Goal: Transaction & Acquisition: Purchase product/service

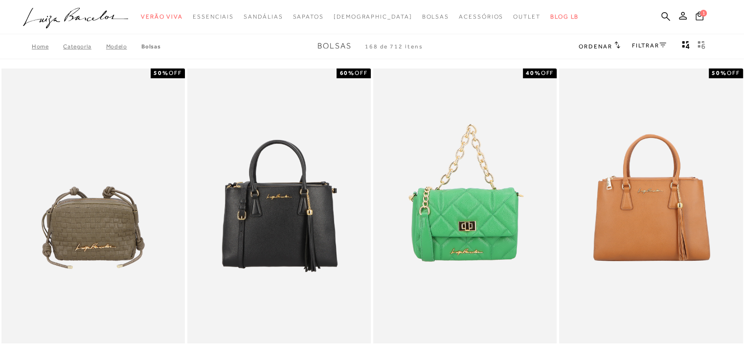
click at [662, 45] on icon at bounding box center [662, 45] width 7 height 5
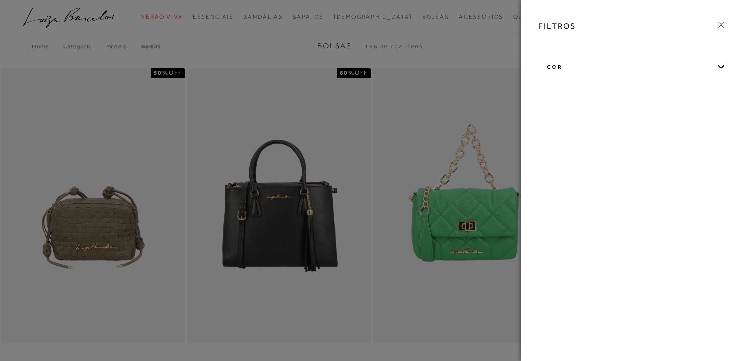
click at [720, 24] on icon at bounding box center [721, 25] width 6 height 6
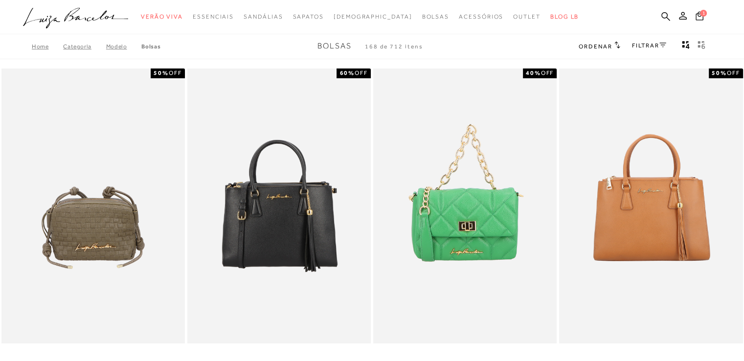
click at [614, 42] on icon at bounding box center [617, 44] width 6 height 7
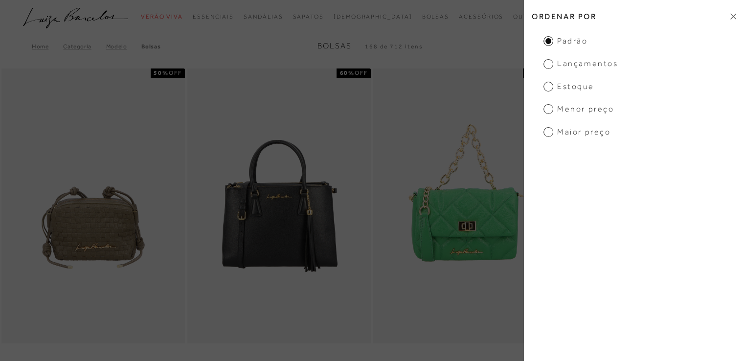
click at [574, 89] on span "Estoque" at bounding box center [568, 86] width 50 height 11
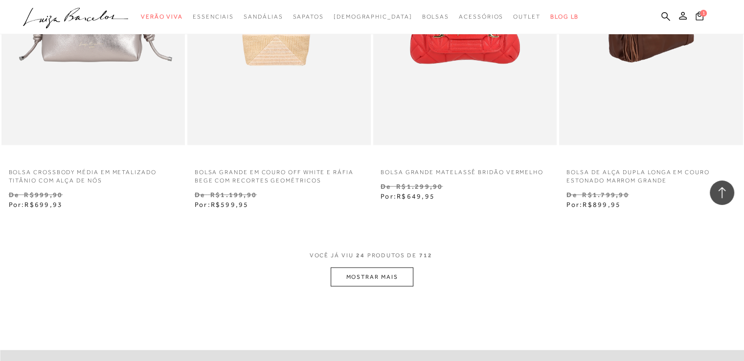
scroll to position [1957, 0]
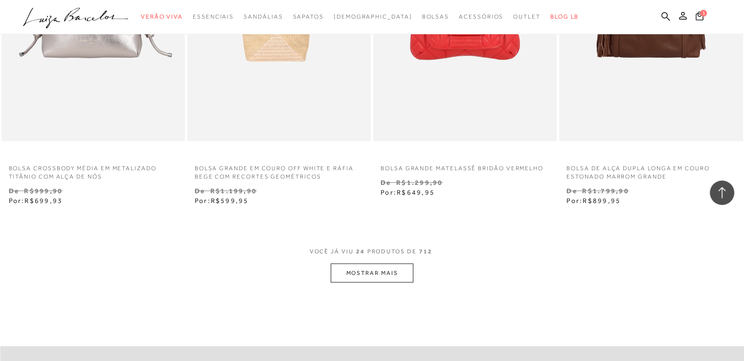
click at [384, 272] on button "MOSTRAR MAIS" at bounding box center [372, 273] width 82 height 19
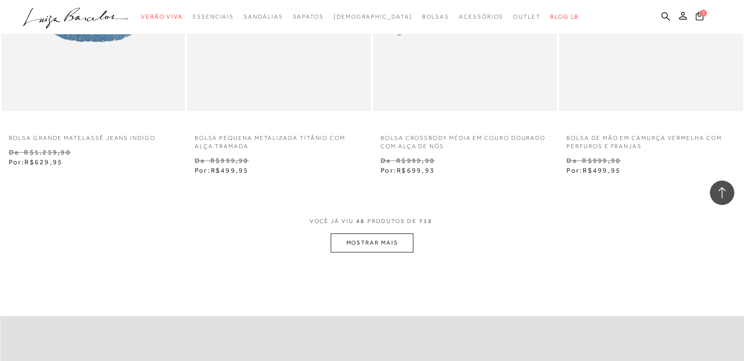
scroll to position [4158, 0]
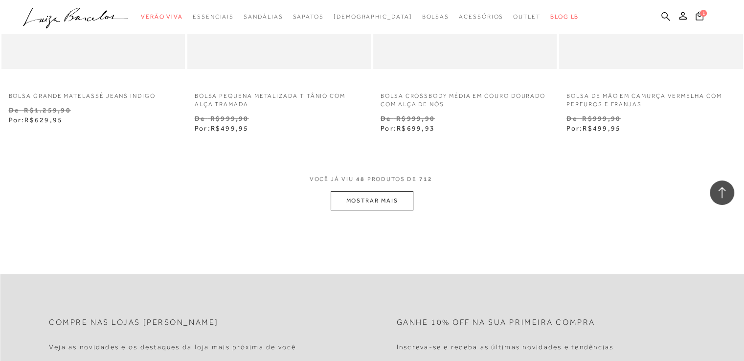
click at [380, 198] on button "MOSTRAR MAIS" at bounding box center [372, 200] width 82 height 19
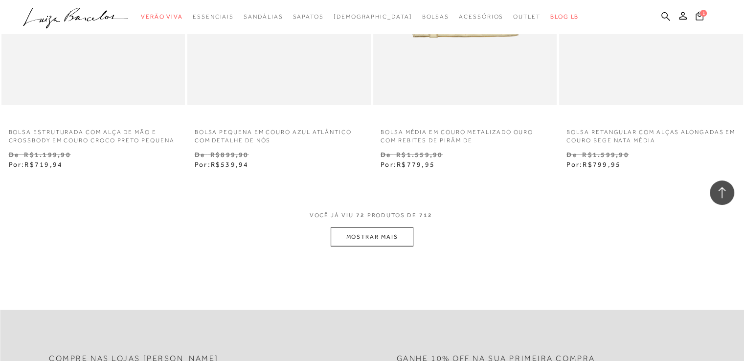
scroll to position [6261, 0]
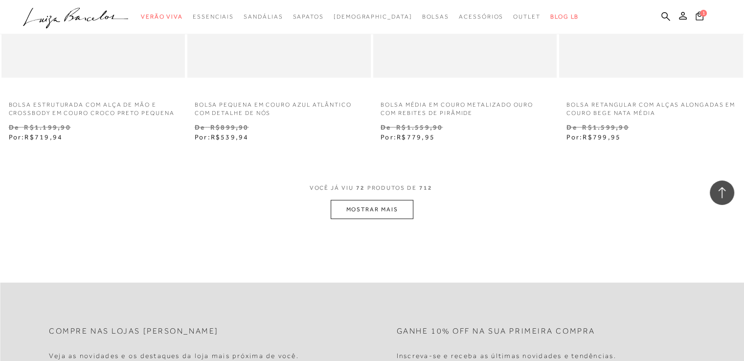
click at [370, 213] on button "MOSTRAR MAIS" at bounding box center [372, 209] width 82 height 19
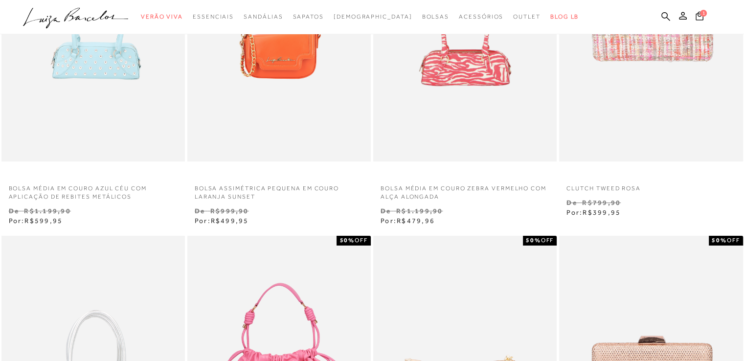
scroll to position [0, 0]
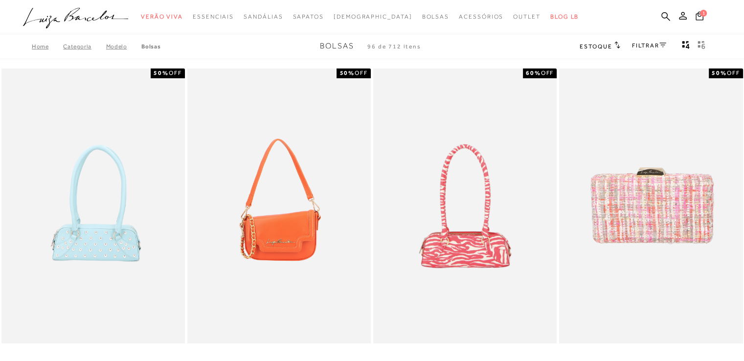
click at [614, 46] on icon at bounding box center [617, 44] width 6 height 7
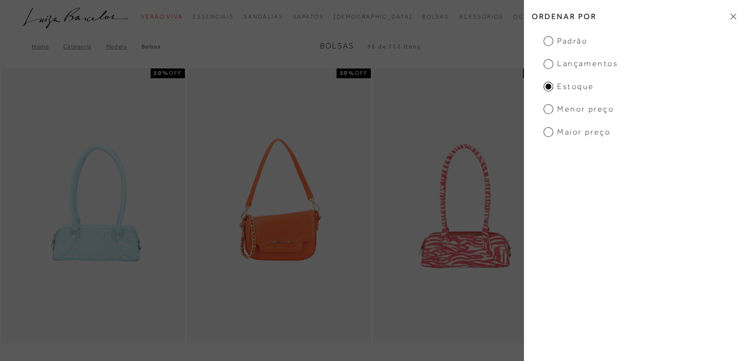
click at [593, 110] on span "Menor preço" at bounding box center [578, 109] width 70 height 11
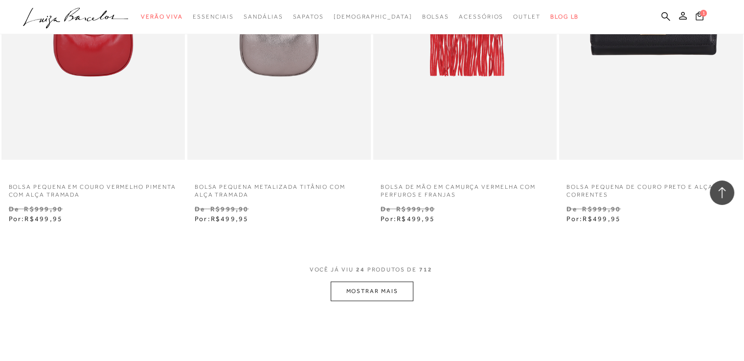
scroll to position [2055, 0]
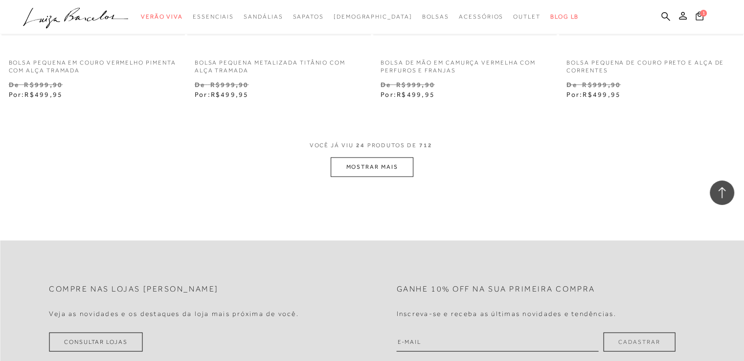
click at [387, 170] on button "MOSTRAR MAIS" at bounding box center [372, 167] width 82 height 19
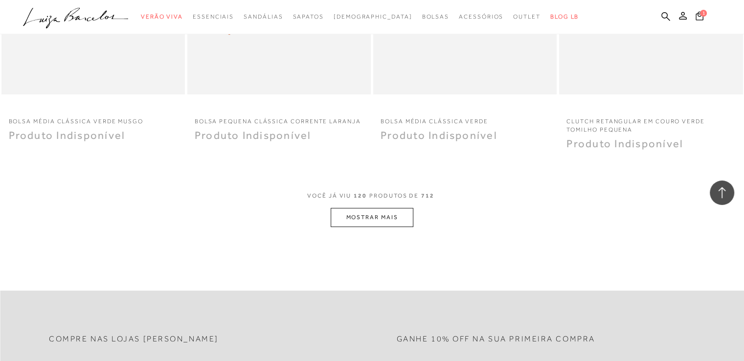
scroll to position [4109, 0]
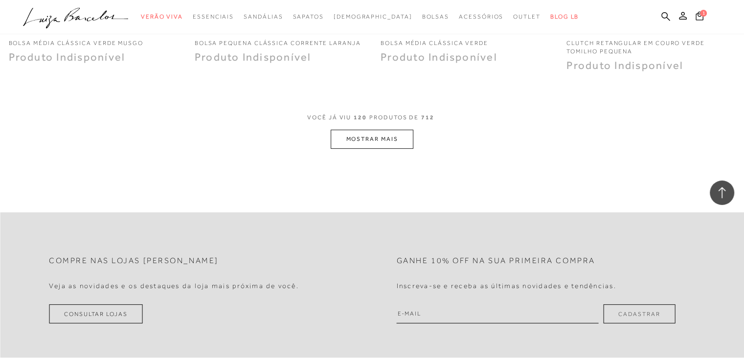
click at [393, 134] on button "MOSTRAR MAIS" at bounding box center [372, 139] width 82 height 19
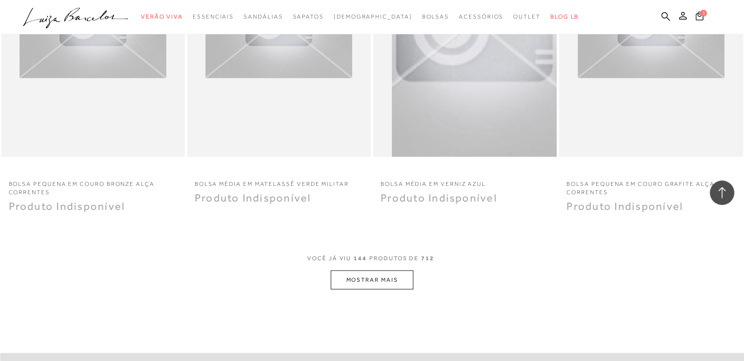
scroll to position [6017, 0]
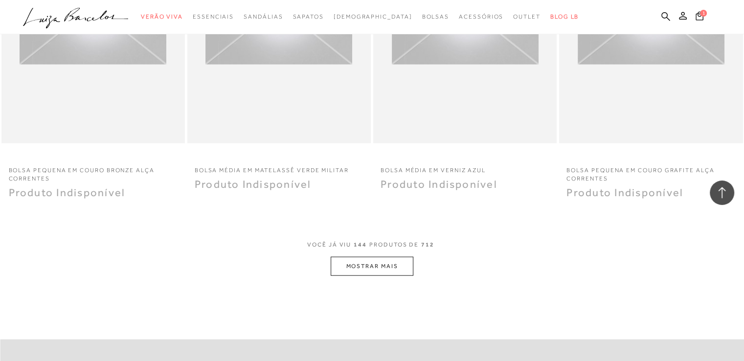
click at [364, 265] on button "MOSTRAR MAIS" at bounding box center [372, 266] width 82 height 19
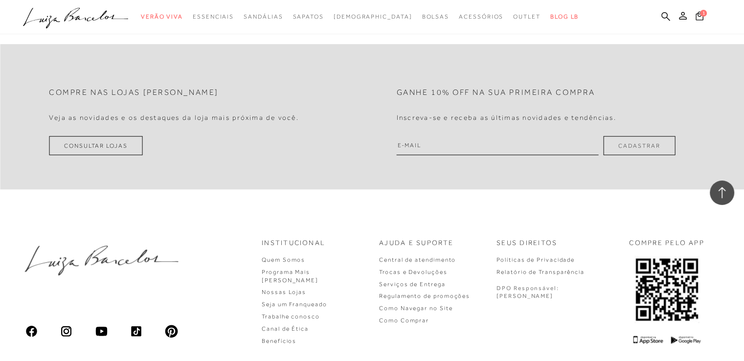
scroll to position [8208, 0]
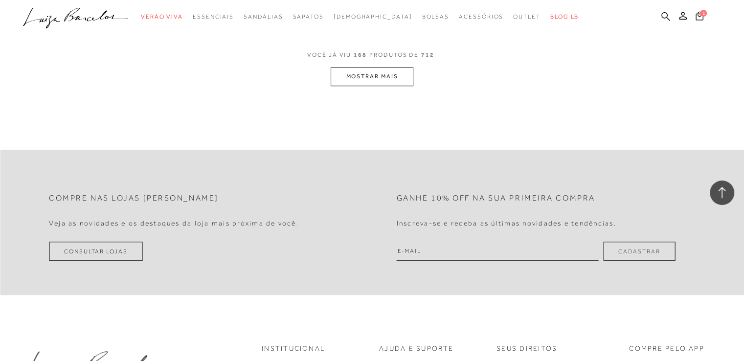
click at [372, 76] on button "MOSTRAR MAIS" at bounding box center [372, 76] width 82 height 19
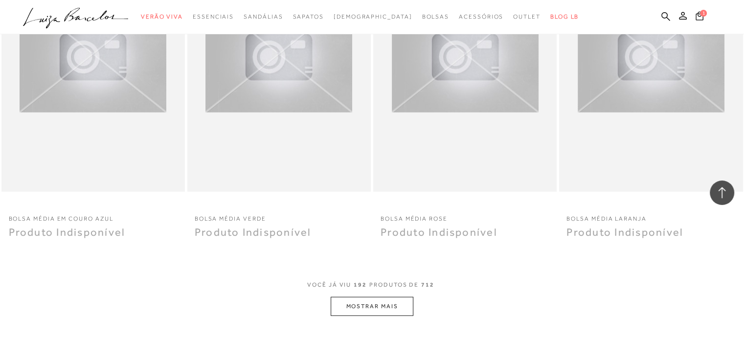
scroll to position [10165, 0]
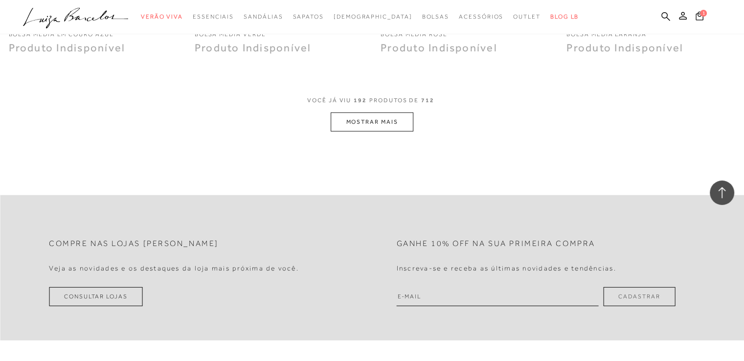
click at [366, 116] on button "MOSTRAR MAIS" at bounding box center [372, 122] width 82 height 19
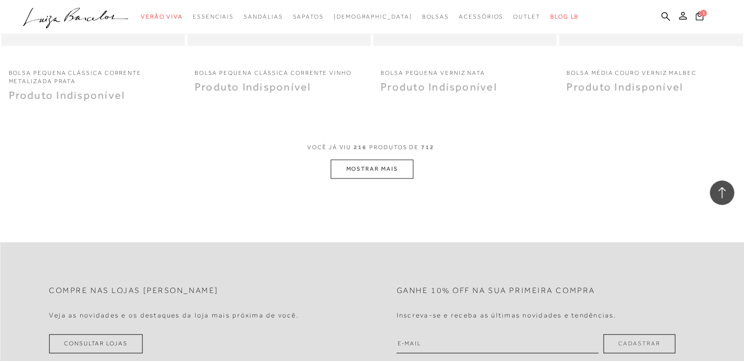
scroll to position [12122, 0]
click at [386, 158] on button "MOSTRAR MAIS" at bounding box center [372, 167] width 82 height 19
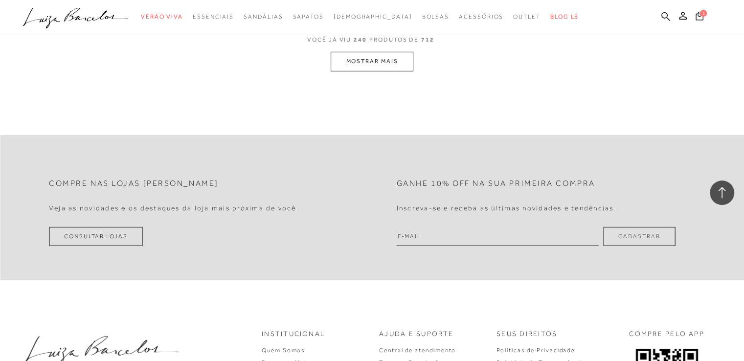
scroll to position [14176, 0]
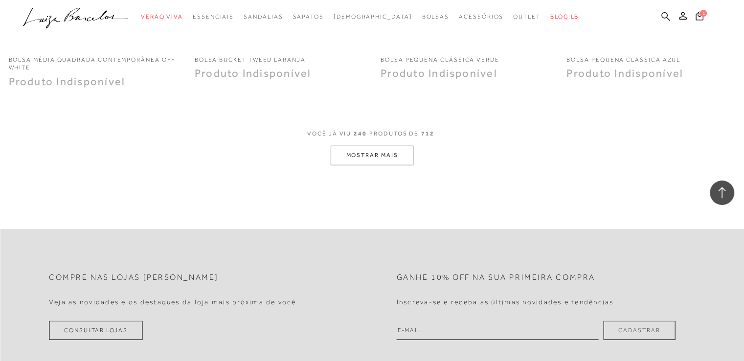
click at [376, 146] on button "MOSTRAR MAIS" at bounding box center [372, 155] width 82 height 19
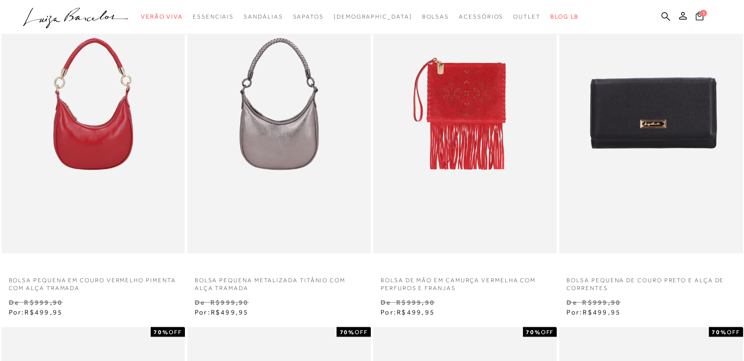
scroll to position [0, 0]
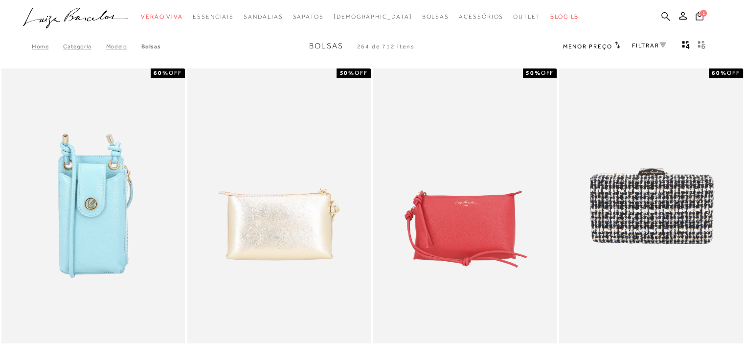
click at [610, 48] on span "Menor preço" at bounding box center [587, 46] width 49 height 7
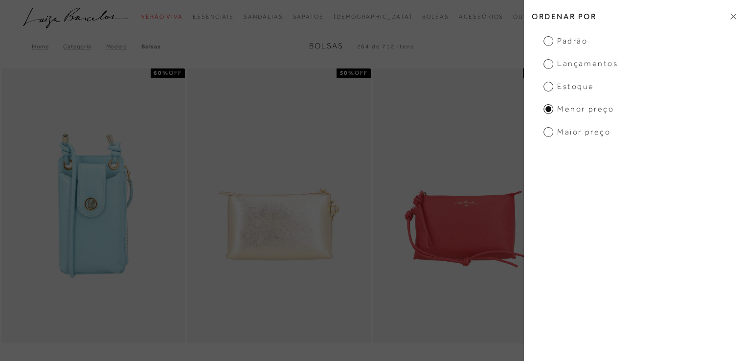
click at [560, 42] on span "Padrão" at bounding box center [565, 41] width 44 height 11
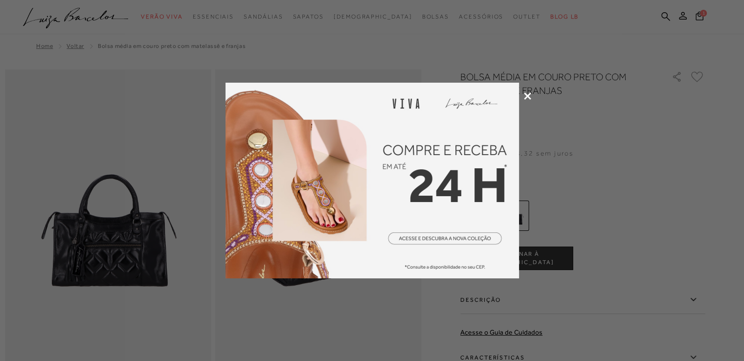
click at [526, 96] on icon at bounding box center [527, 95] width 7 height 7
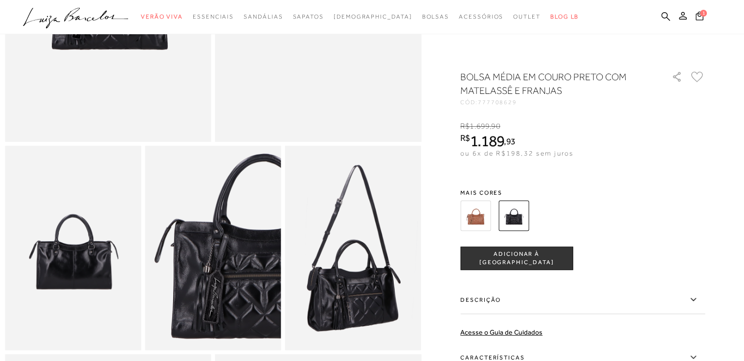
scroll to position [245, 0]
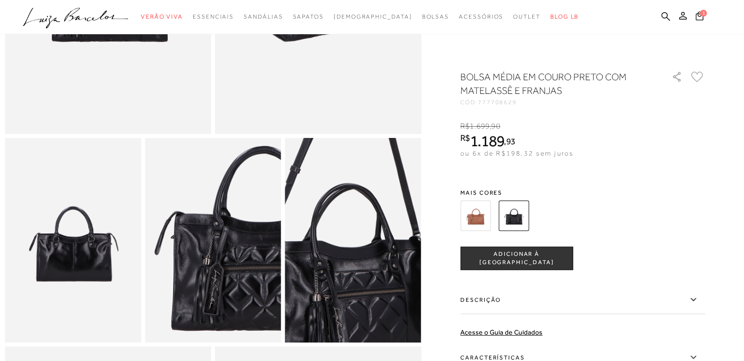
click at [362, 288] on img at bounding box center [346, 200] width 272 height 408
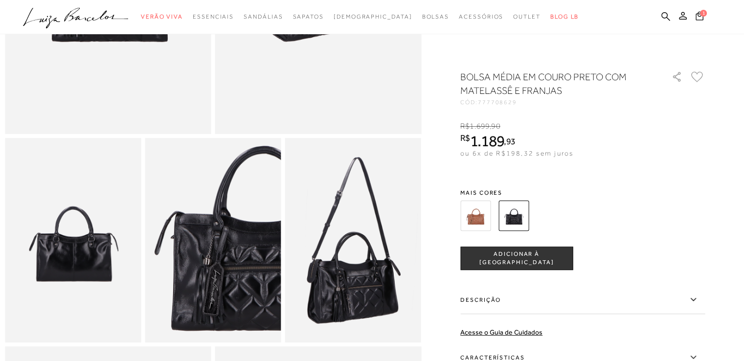
click at [243, 251] on img at bounding box center [213, 240] width 136 height 204
click at [86, 269] on img at bounding box center [73, 240] width 136 height 204
click at [229, 277] on img at bounding box center [213, 240] width 136 height 204
click at [489, 209] on img at bounding box center [475, 216] width 30 height 30
click at [484, 218] on img at bounding box center [475, 216] width 30 height 30
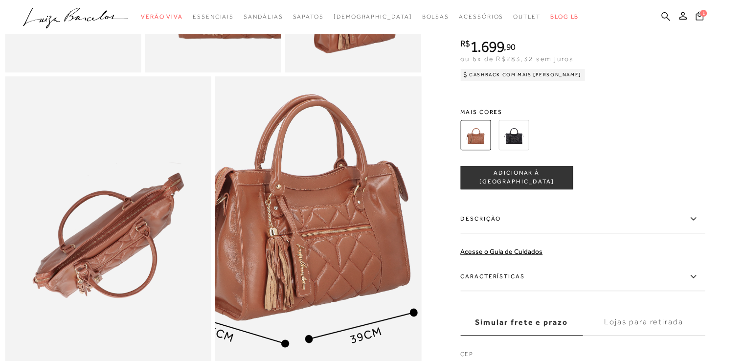
scroll to position [538, 0]
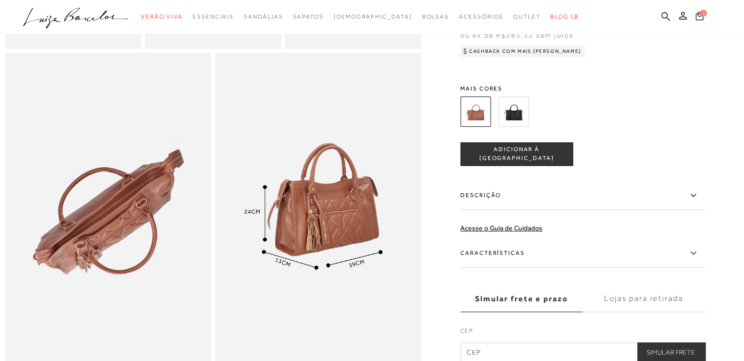
click at [138, 219] on img at bounding box center [108, 207] width 206 height 309
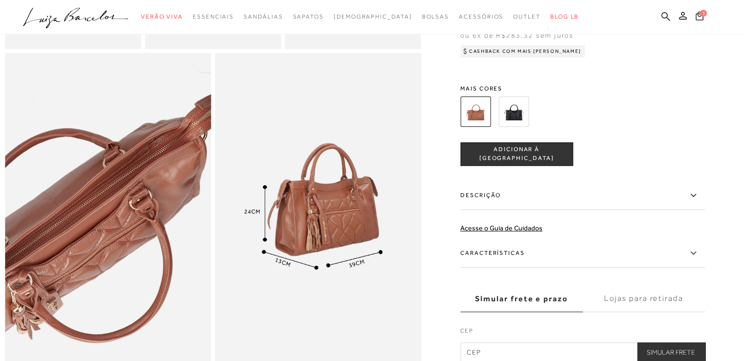
click at [141, 218] on img at bounding box center [73, 209] width 412 height 619
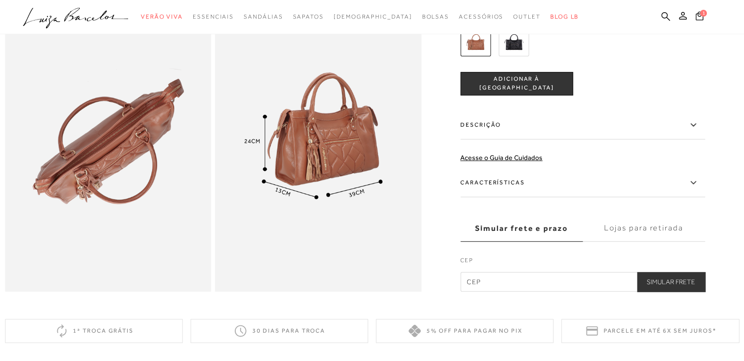
scroll to position [587, 0]
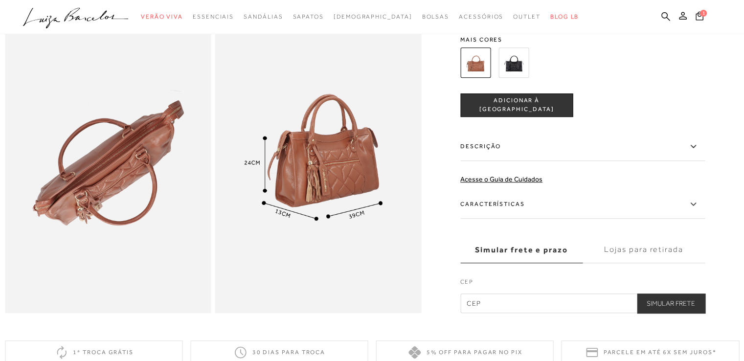
click at [474, 313] on input "text" at bounding box center [582, 304] width 245 height 20
type input "29166-821"
click at [665, 313] on button "Simular Frete" at bounding box center [671, 304] width 68 height 20
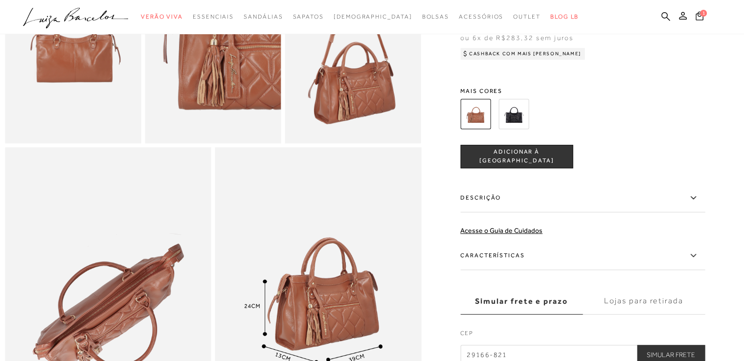
scroll to position [440, 0]
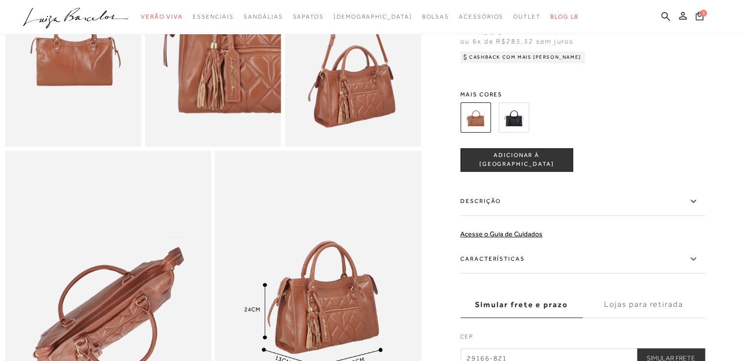
click at [524, 132] on img at bounding box center [513, 117] width 30 height 30
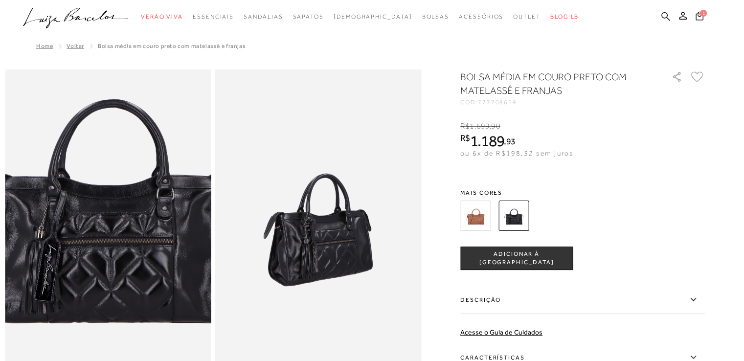
click at [108, 253] on img at bounding box center [106, 198] width 412 height 619
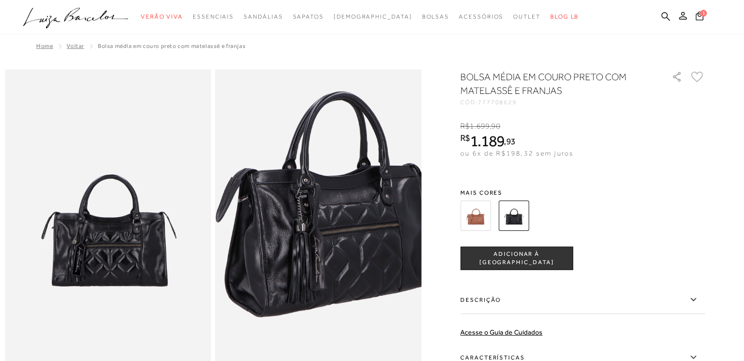
click at [313, 259] on img at bounding box center [324, 193] width 412 height 619
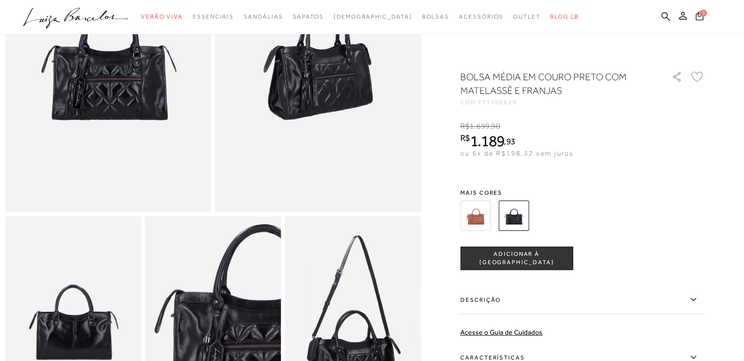
scroll to position [245, 0]
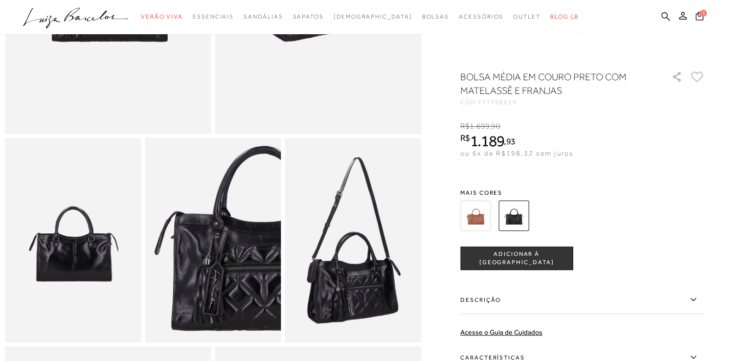
click at [93, 253] on img at bounding box center [73, 240] width 136 height 204
click at [210, 271] on img at bounding box center [213, 240] width 136 height 204
click at [360, 294] on img at bounding box center [353, 240] width 136 height 204
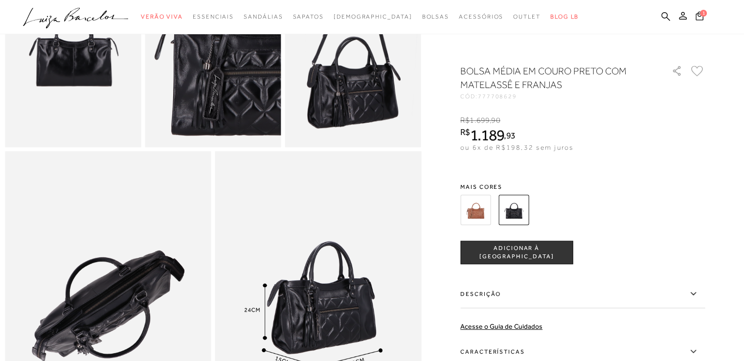
scroll to position [440, 0]
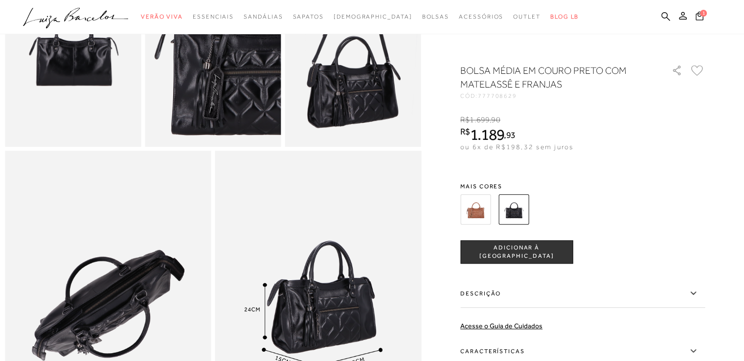
click at [695, 297] on icon at bounding box center [693, 293] width 12 height 12
click at [0, 0] on input "Descrição" at bounding box center [0, 0] width 0 height 0
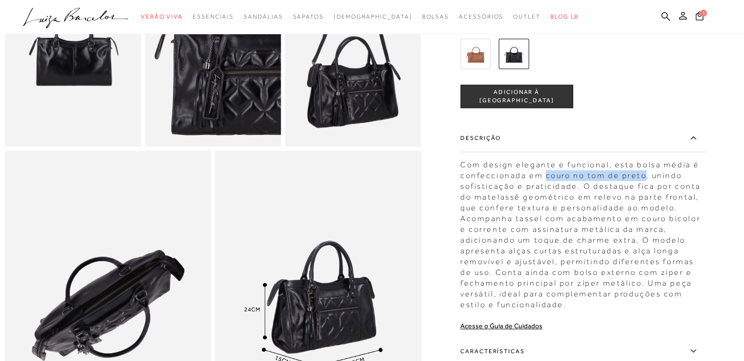
drag, startPoint x: 548, startPoint y: 193, endPoint x: 644, endPoint y: 192, distance: 95.9
click at [644, 192] on div "Com design elegante e funcional, esta bolsa média é confeccionada em couro no t…" at bounding box center [582, 233] width 245 height 156
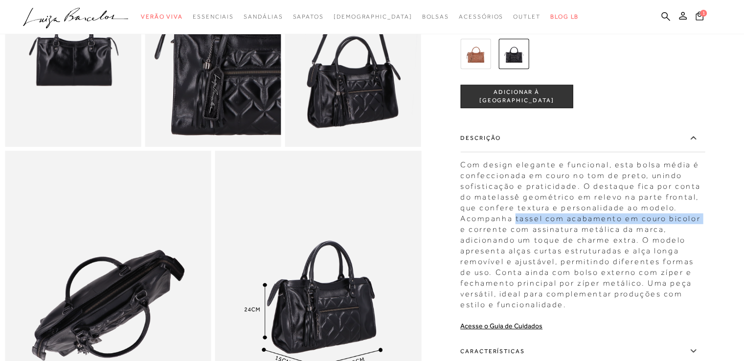
drag, startPoint x: 517, startPoint y: 233, endPoint x: 703, endPoint y: 232, distance: 185.9
click at [703, 232] on div "Com design elegante e funcional, esta bolsa média é confeccionada em couro no t…" at bounding box center [582, 233] width 245 height 156
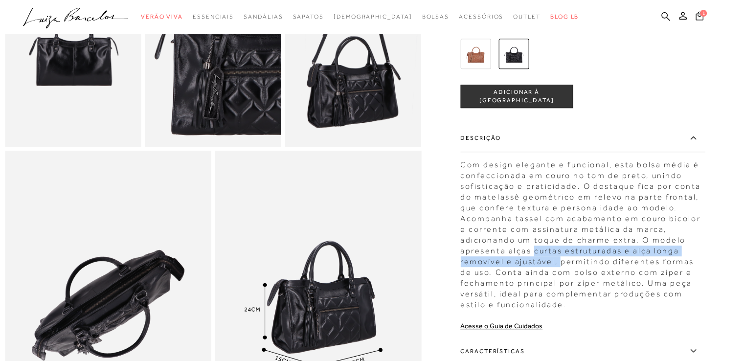
drag, startPoint x: 539, startPoint y: 266, endPoint x: 564, endPoint y: 272, distance: 25.2
click at [564, 272] on div "Com design elegante e funcional, esta bolsa média é confeccionada em couro no t…" at bounding box center [582, 233] width 245 height 156
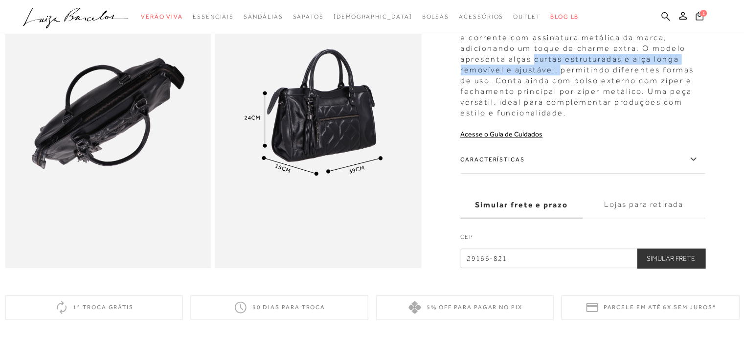
scroll to position [636, 0]
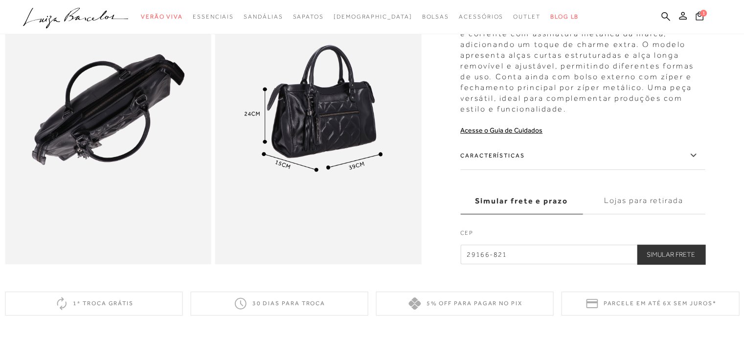
click at [696, 161] on icon at bounding box center [693, 155] width 12 height 12
click at [0, 0] on input "Características" at bounding box center [0, 0] width 0 height 0
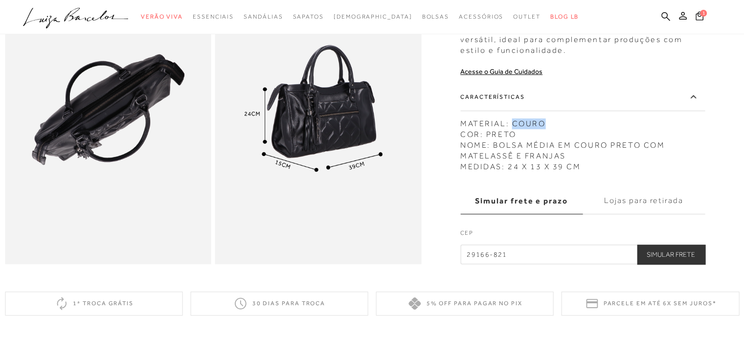
drag, startPoint x: 516, startPoint y: 137, endPoint x: 547, endPoint y: 137, distance: 31.3
click at [547, 137] on div "MATERIAL: COURO COR: PRETO NOME: BOLSA MÉDIA EM COURO PRETO COM MATELASSÊ E FRA…" at bounding box center [582, 142] width 245 height 59
drag, startPoint x: 511, startPoint y: 180, endPoint x: 585, endPoint y: 182, distance: 74.4
click at [585, 172] on div "MATERIAL: COURO COR: PRETO NOME: BOLSA MÉDIA EM COURO PRETO COM MATELASSÊ E FRA…" at bounding box center [582, 142] width 245 height 59
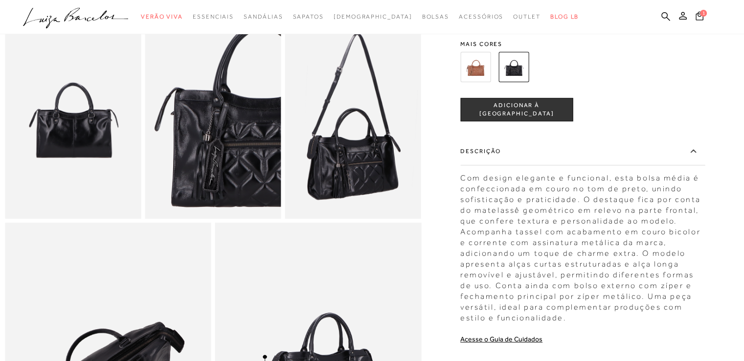
scroll to position [342, 0]
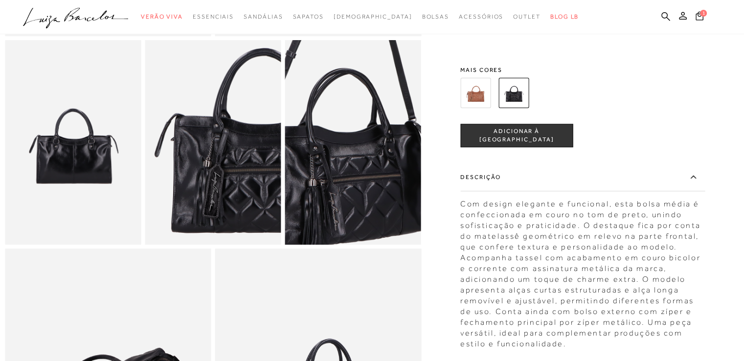
click at [366, 208] on img at bounding box center [342, 85] width 272 height 408
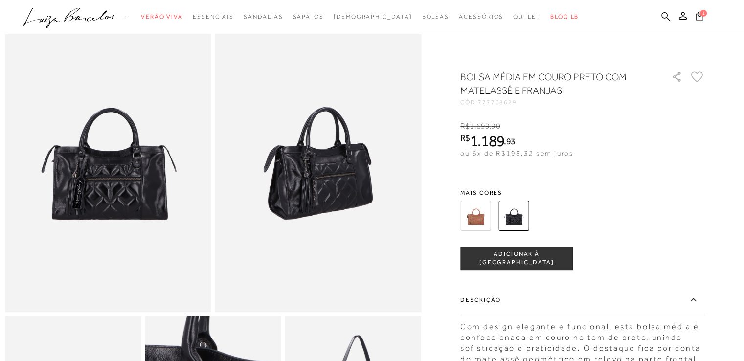
scroll to position [0, 0]
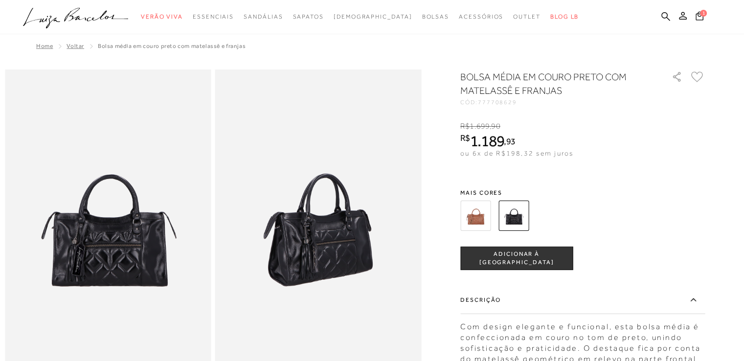
click at [137, 240] on img at bounding box center [108, 223] width 206 height 309
click at [339, 278] on img at bounding box center [318, 223] width 206 height 309
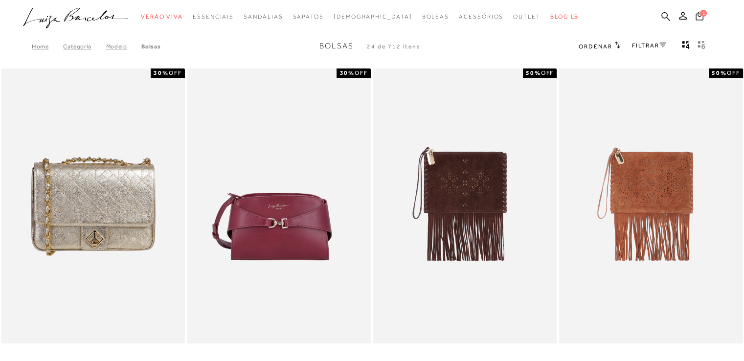
click at [605, 45] on span "Ordenar" at bounding box center [595, 46] width 33 height 7
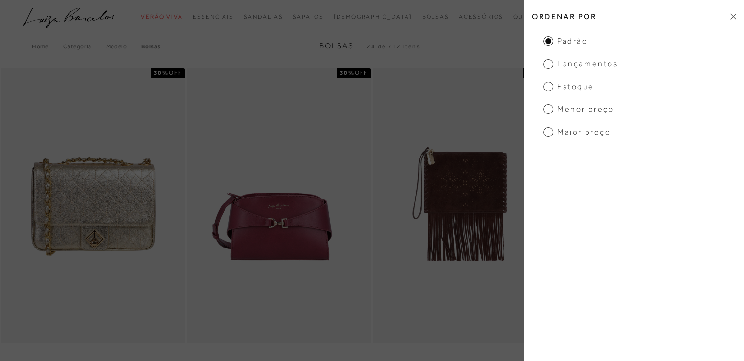
click at [593, 132] on span "Maior preço" at bounding box center [576, 132] width 67 height 11
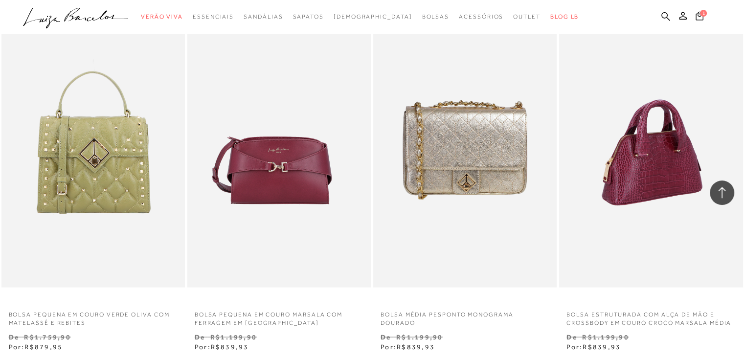
scroll to position [1957, 0]
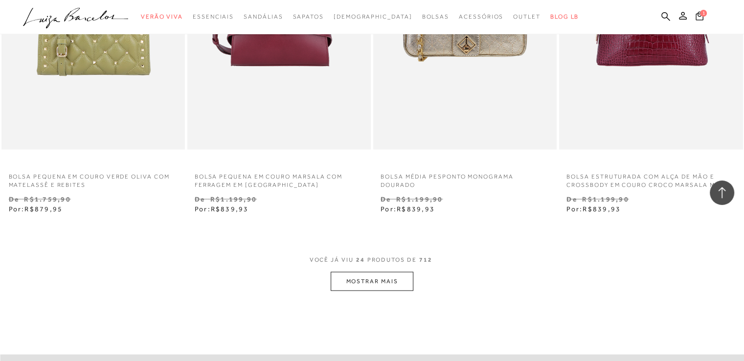
click at [381, 277] on button "MOSTRAR MAIS" at bounding box center [372, 281] width 82 height 19
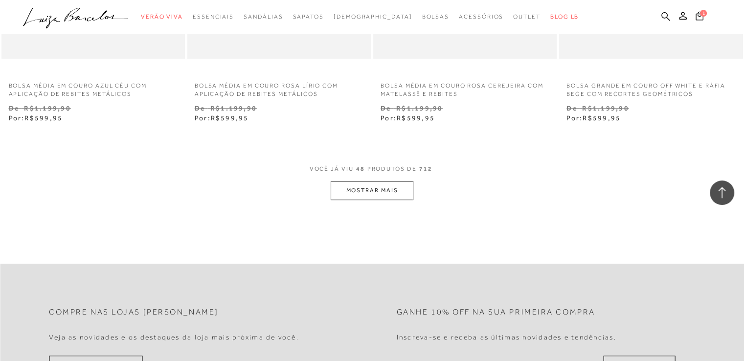
scroll to position [4158, 0]
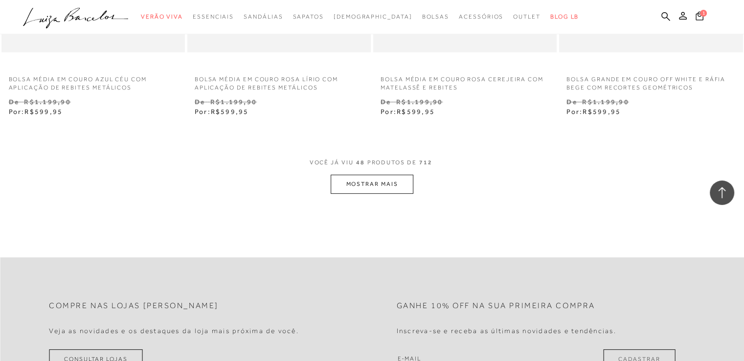
click at [342, 179] on button "MOSTRAR MAIS" at bounding box center [372, 184] width 82 height 19
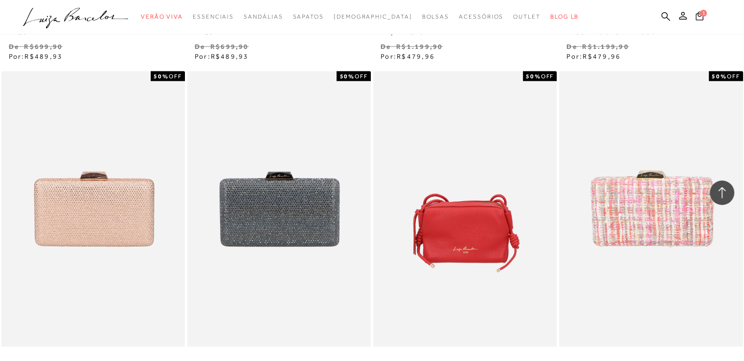
scroll to position [6164, 0]
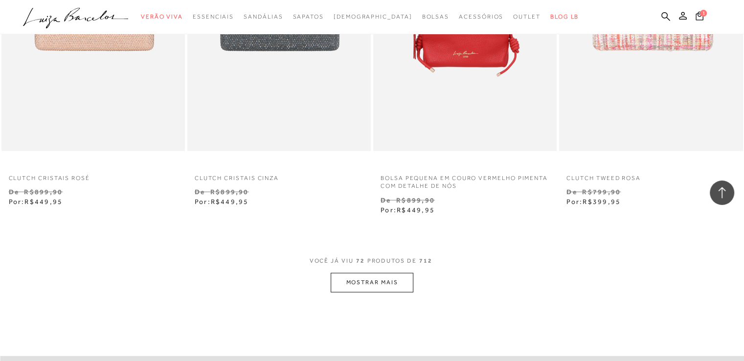
click at [362, 284] on button "MOSTRAR MAIS" at bounding box center [372, 282] width 82 height 19
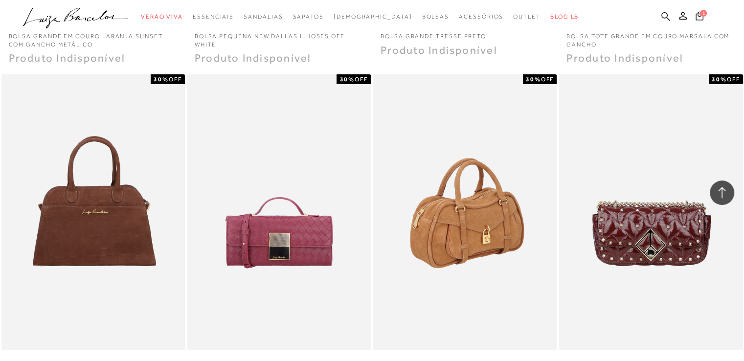
scroll to position [7289, 0]
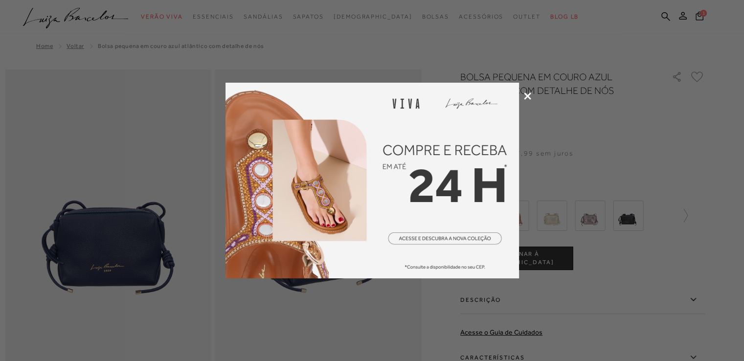
click at [527, 96] on icon at bounding box center [527, 95] width 7 height 7
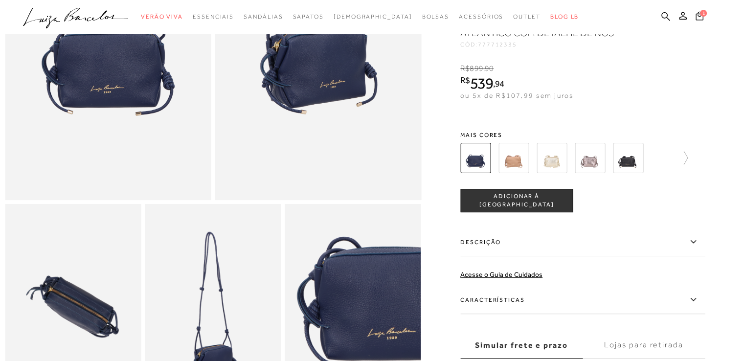
scroll to position [196, 0]
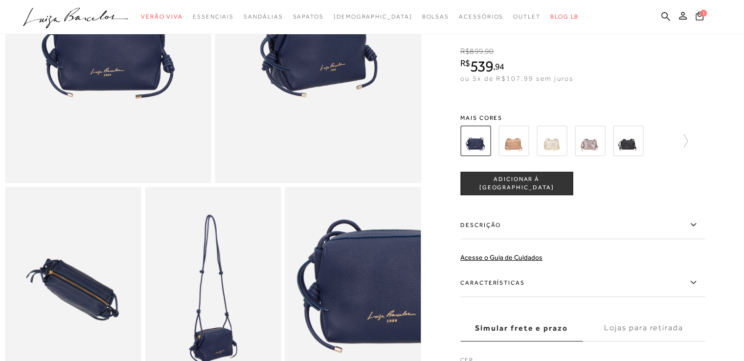
click at [696, 283] on icon at bounding box center [692, 281] width 5 height 3
click at [0, 0] on input "Características" at bounding box center [0, 0] width 0 height 0
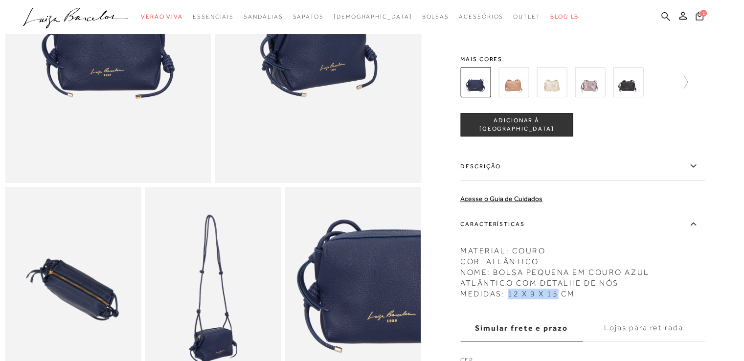
drag, startPoint x: 509, startPoint y: 303, endPoint x: 559, endPoint y: 304, distance: 49.4
click at [559, 299] on div "MATERIAL: COURO COR: ATLÂNTICO NOME: BOLSA PEQUENA EM COURO AZUL ATLÂNTICO COM …" at bounding box center [582, 270] width 245 height 59
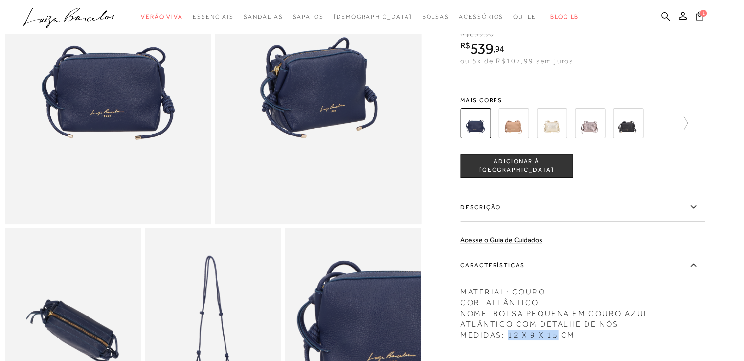
scroll to position [98, 0]
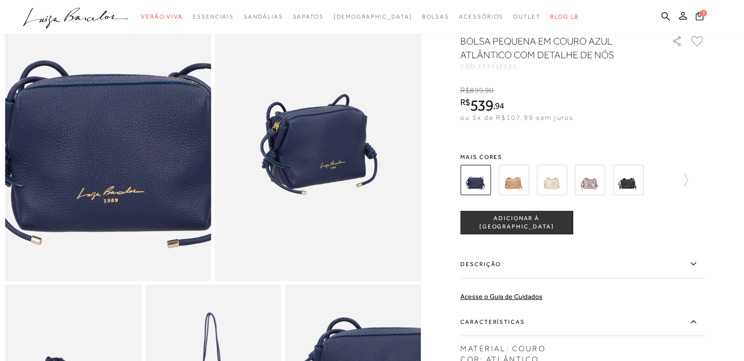
click at [102, 148] on img at bounding box center [112, 107] width 412 height 619
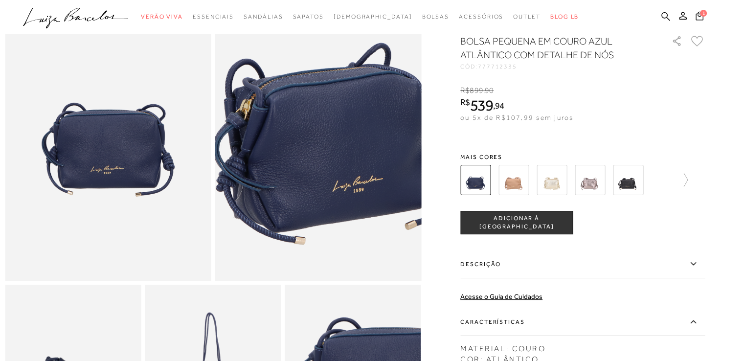
click at [309, 148] on img at bounding box center [328, 107] width 412 height 619
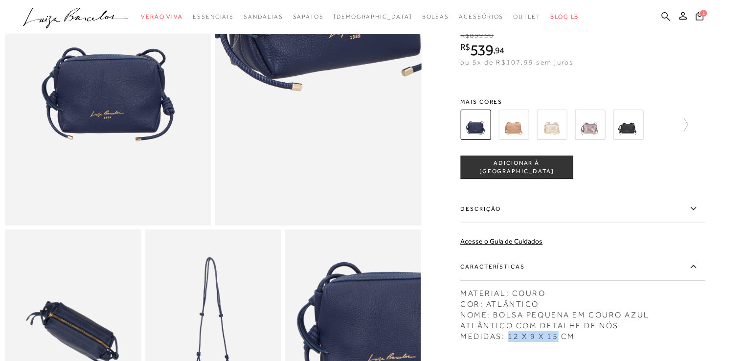
scroll to position [245, 0]
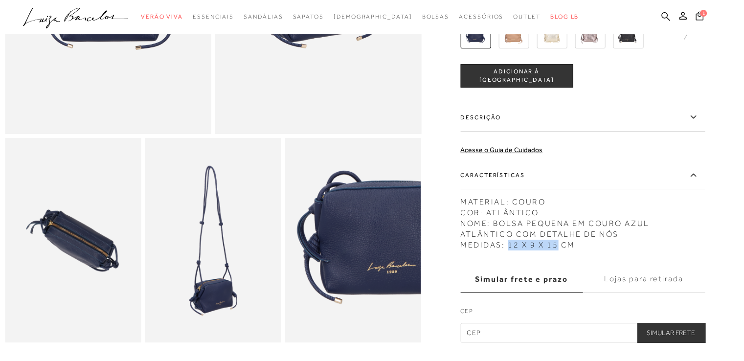
click at [209, 300] on img at bounding box center [213, 240] width 136 height 204
click at [380, 269] on img at bounding box center [353, 240] width 136 height 204
click at [119, 258] on img at bounding box center [73, 240] width 136 height 204
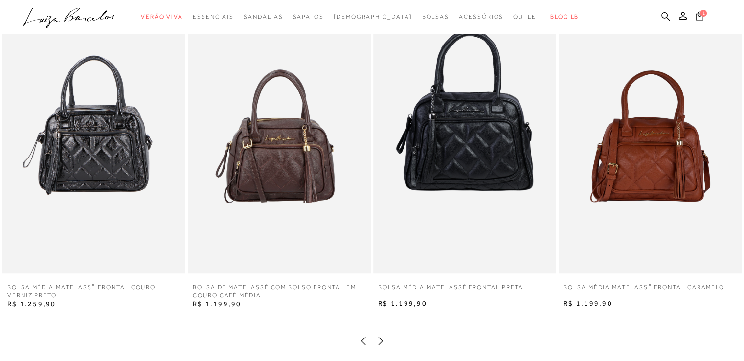
scroll to position [734, 0]
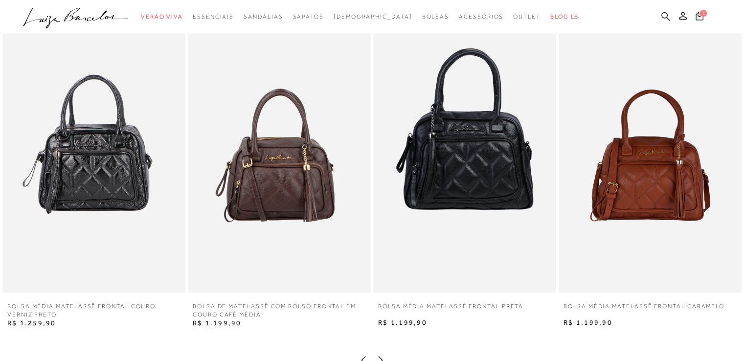
click at [462, 175] on img at bounding box center [464, 155] width 183 height 274
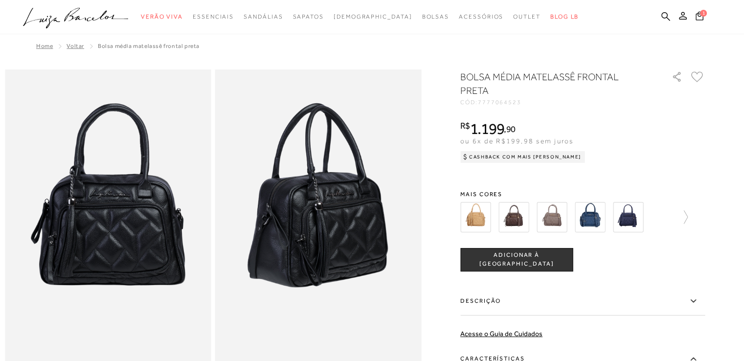
click at [117, 220] on img at bounding box center [108, 223] width 206 height 309
click at [346, 220] on img at bounding box center [318, 223] width 206 height 309
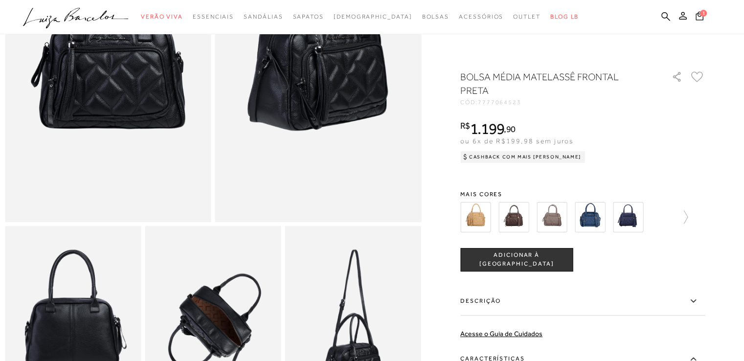
scroll to position [196, 0]
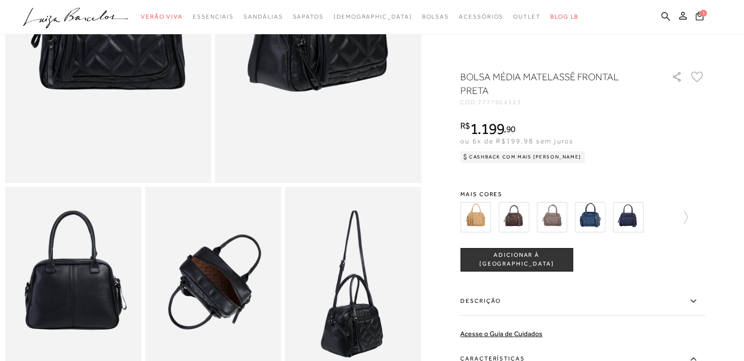
click at [233, 291] on img at bounding box center [213, 289] width 136 height 204
click at [90, 283] on img at bounding box center [73, 289] width 136 height 204
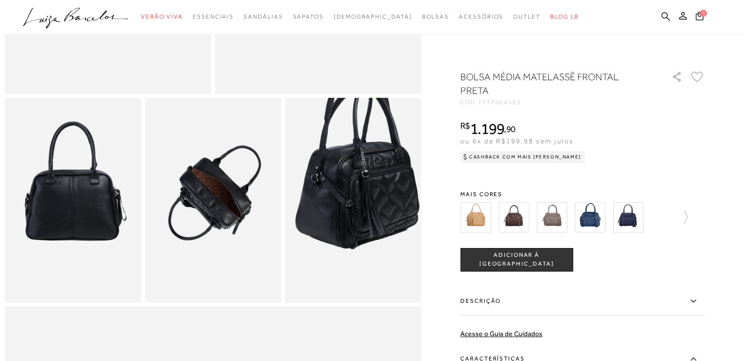
scroll to position [294, 0]
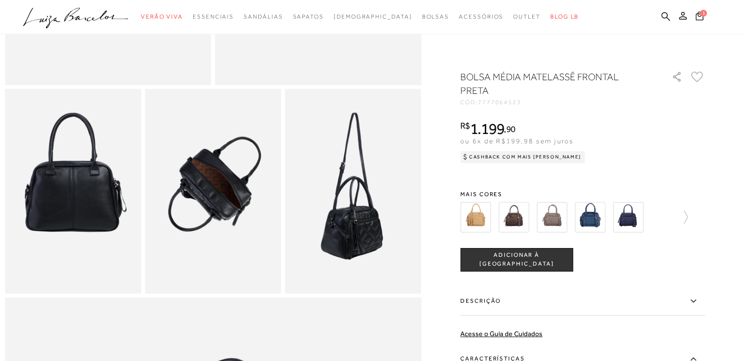
click at [560, 216] on img at bounding box center [552, 217] width 30 height 30
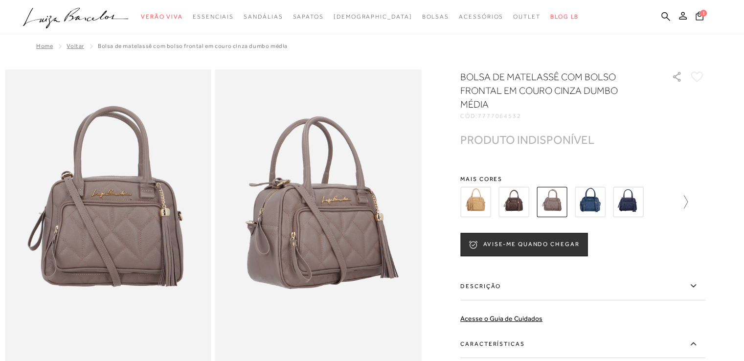
click at [688, 202] on icon at bounding box center [681, 202] width 14 height 14
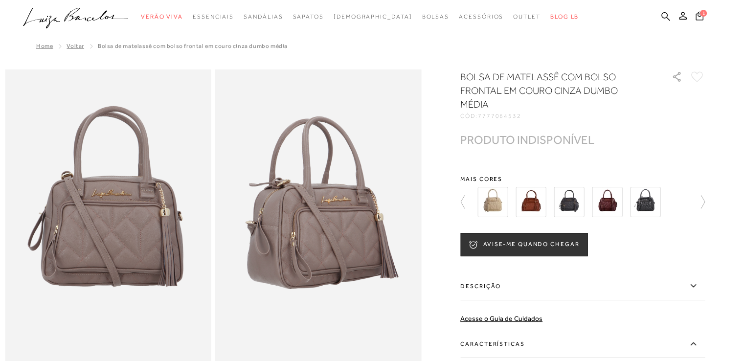
click at [651, 203] on img at bounding box center [645, 202] width 30 height 30
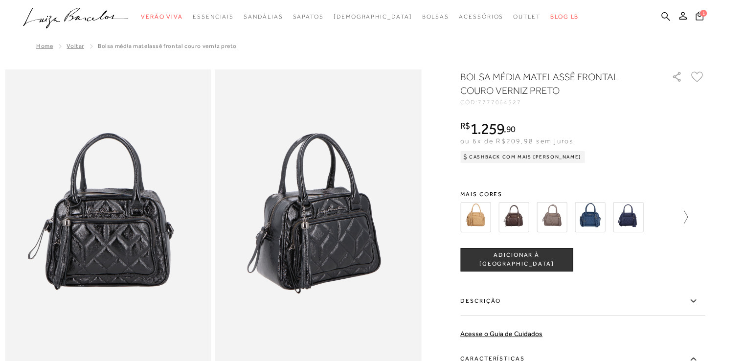
click at [688, 216] on icon at bounding box center [681, 217] width 14 height 14
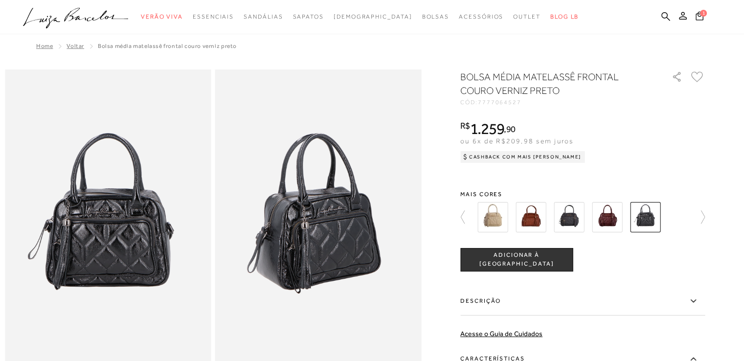
click at [566, 221] on img at bounding box center [569, 217] width 30 height 30
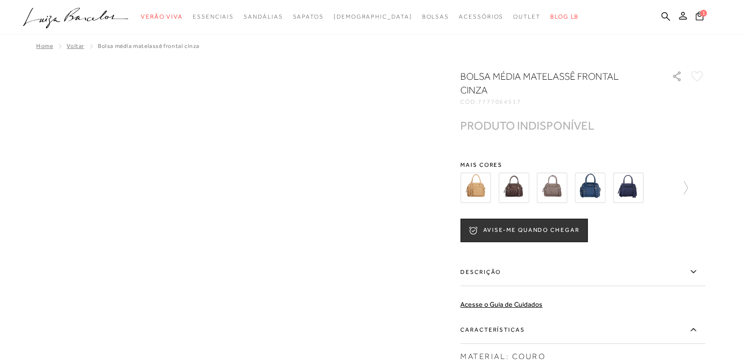
click at [590, 190] on img at bounding box center [590, 188] width 30 height 30
click at [630, 176] on img at bounding box center [628, 188] width 30 height 30
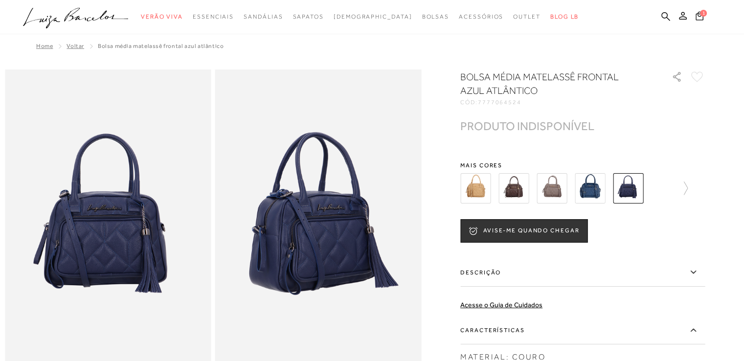
click at [482, 188] on img at bounding box center [475, 188] width 30 height 30
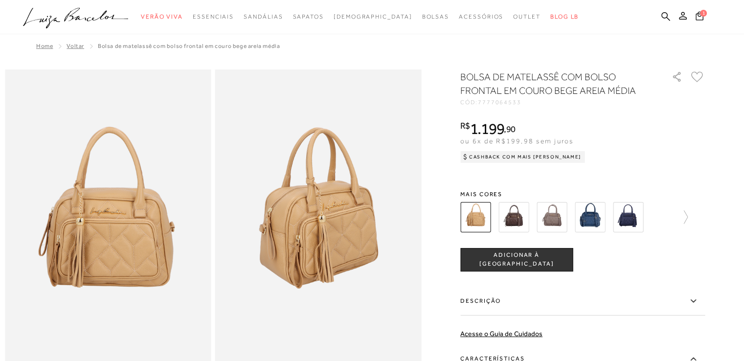
click at [518, 214] on img at bounding box center [513, 217] width 30 height 30
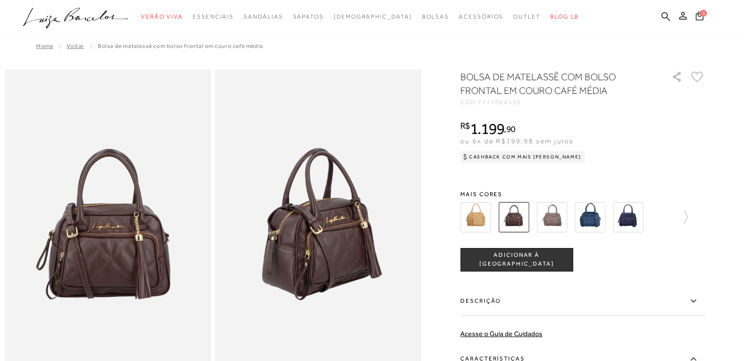
click at [561, 215] on img at bounding box center [552, 217] width 30 height 30
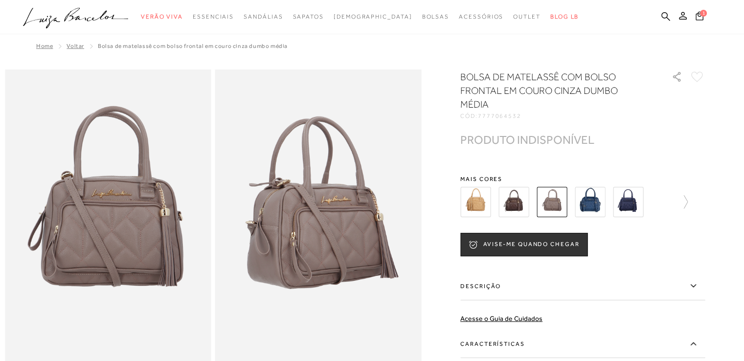
click at [599, 207] on img at bounding box center [590, 202] width 30 height 30
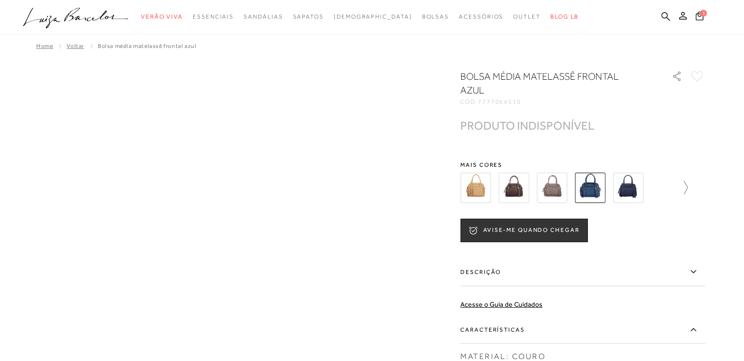
click at [688, 181] on icon at bounding box center [681, 188] width 14 height 14
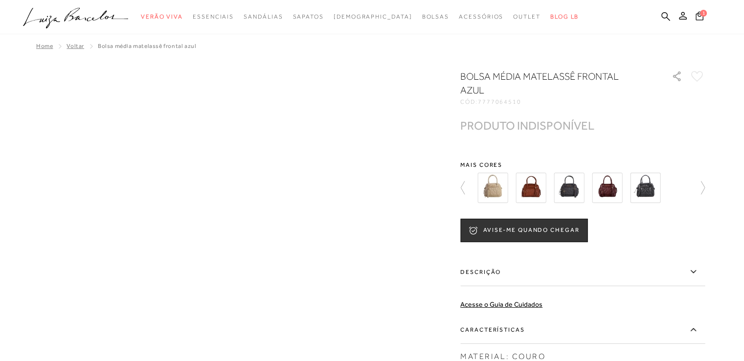
click at [581, 174] on img at bounding box center [569, 188] width 30 height 30
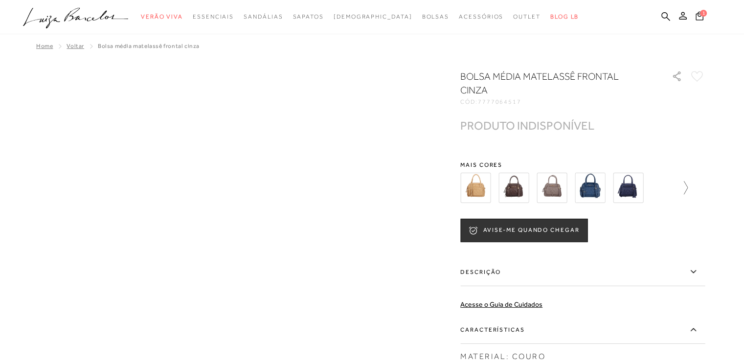
click at [688, 188] on icon at bounding box center [681, 188] width 14 height 14
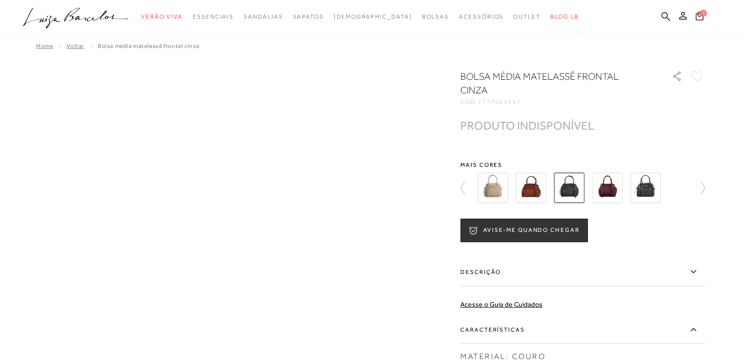
click at [654, 192] on img at bounding box center [645, 188] width 30 height 30
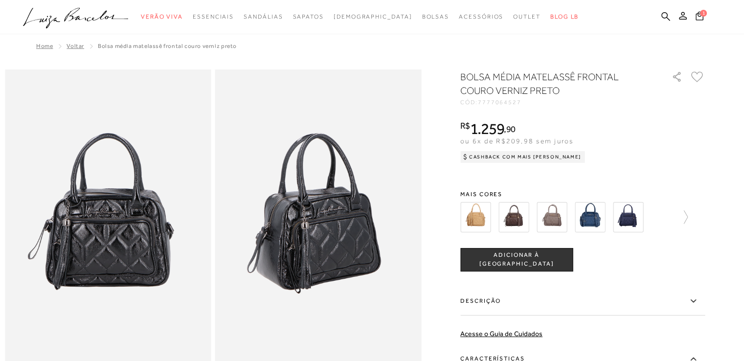
click at [593, 217] on img at bounding box center [590, 217] width 30 height 30
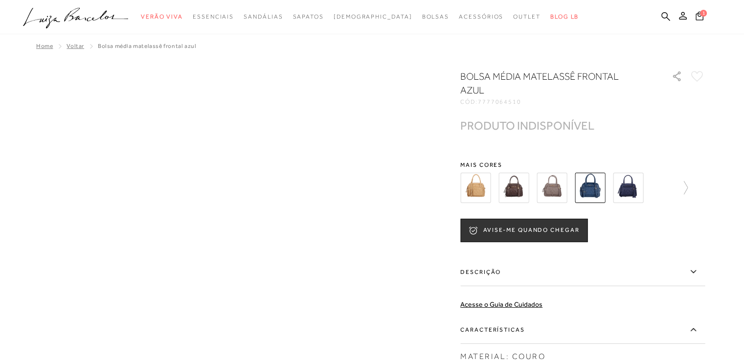
click at [597, 180] on img at bounding box center [590, 188] width 30 height 30
click at [598, 177] on img at bounding box center [590, 188] width 30 height 30
click at [558, 177] on img at bounding box center [552, 188] width 30 height 30
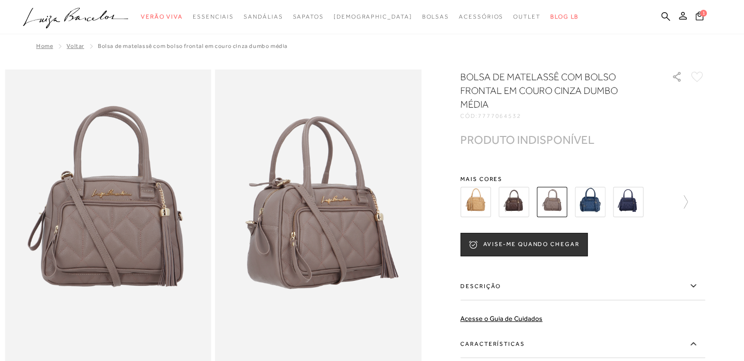
click at [587, 200] on img at bounding box center [590, 202] width 30 height 30
